Goal: Understand process/instructions: Learn how to perform a task or action

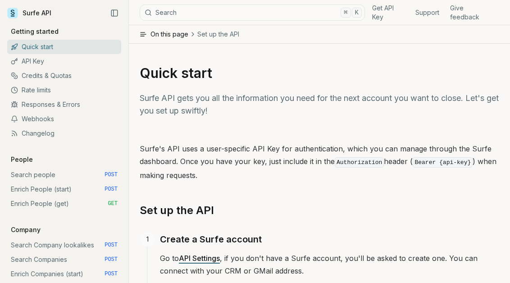
scroll to position [44, 0]
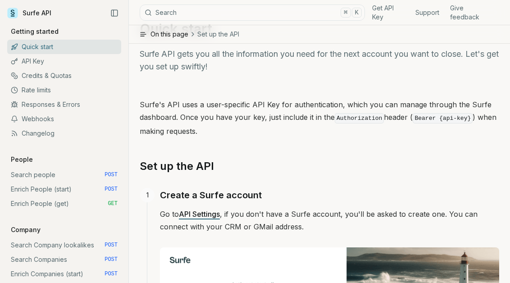
click at [73, 178] on link "Search people POST" at bounding box center [64, 175] width 114 height 14
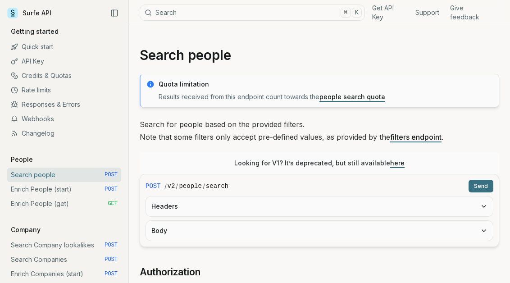
click at [177, 232] on button "Body" at bounding box center [319, 231] width 347 height 20
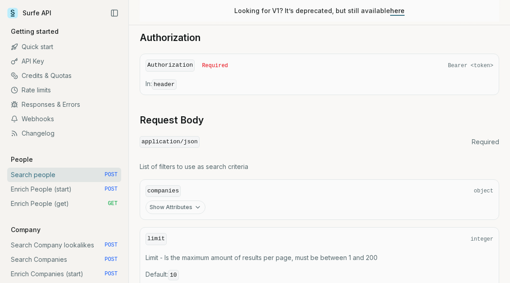
scroll to position [1124, 0]
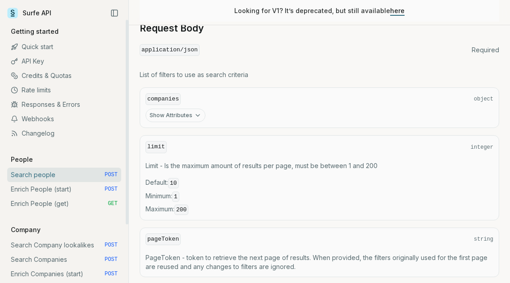
click at [68, 176] on link "Search people POST" at bounding box center [64, 175] width 114 height 14
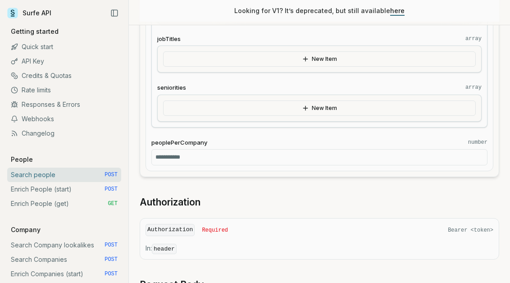
scroll to position [862, 0]
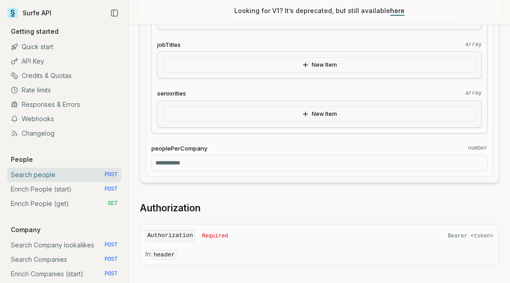
click at [259, 160] on input "*" at bounding box center [319, 163] width 336 height 16
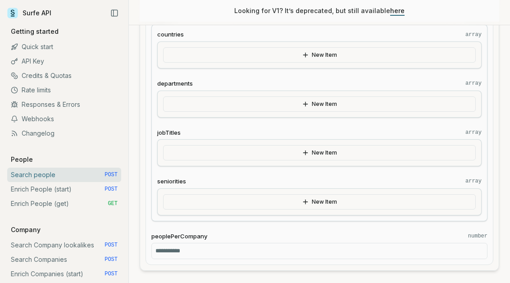
scroll to position [816, 0]
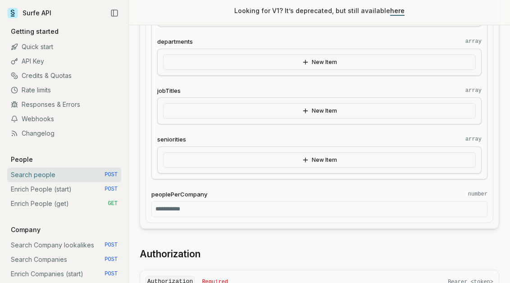
type input "*"
